Goal: Navigation & Orientation: Find specific page/section

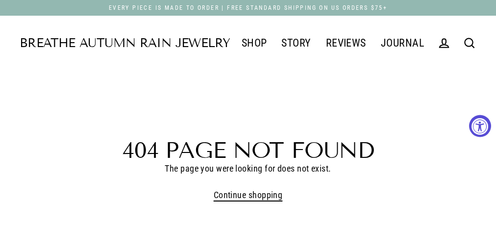
click at [248, 126] on header "404 Page Not Found The page you were looking for does not exist. Continue shopp…" at bounding box center [248, 151] width 457 height 103
click at [0, 0] on div "Join the Journey Enjoy 10% off your first order and be the first to know about …" at bounding box center [0, 0] width 0 height 0
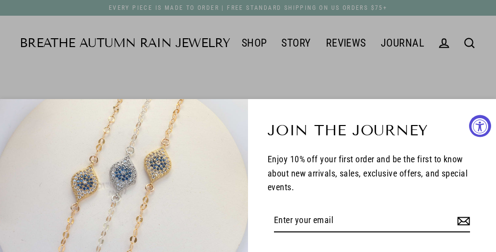
click at [251, 126] on div "Join the Journey Enjoy 10% off your first order and be the first to know about …" at bounding box center [372, 175] width 248 height 153
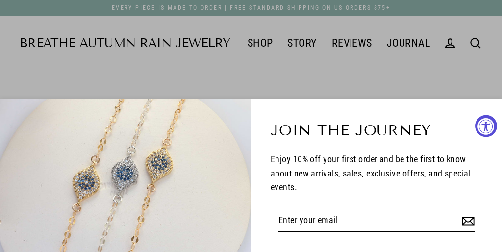
click at [251, 126] on div "Join the Journey Enjoy 10% off your first order and be the first to know about …" at bounding box center [376, 175] width 251 height 153
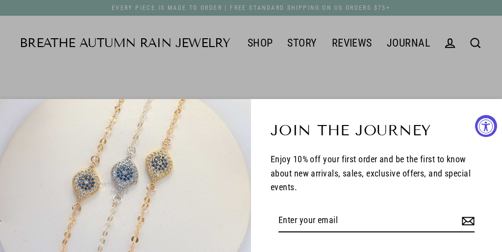
click at [251, 126] on div "Join the Journey Enjoy 10% off your first order and be the first to know about …" at bounding box center [376, 175] width 251 height 153
